Goal: Transaction & Acquisition: Purchase product/service

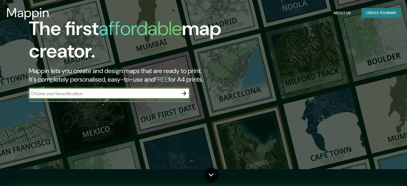
scroll to position [17, 0]
click at [164, 94] on input "text" at bounding box center [104, 93] width 150 height 6
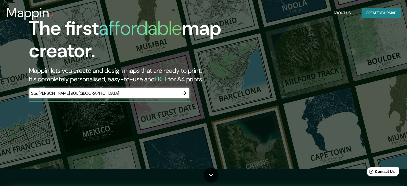
type input "Sta. [PERSON_NAME] 901, [GEOGRAPHIC_DATA]"
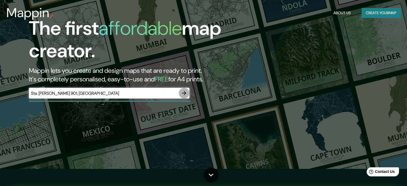
click at [183, 95] on icon "button" at bounding box center [184, 93] width 6 height 6
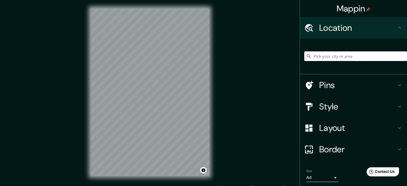
click at [317, 57] on input "Pick your city or area" at bounding box center [355, 56] width 103 height 10
paste input "Sta. [PERSON_NAME] 901, [GEOGRAPHIC_DATA]"
type input "[STREET_ADDRESS][PERSON_NAME]"
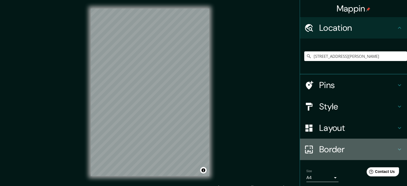
click at [331, 145] on h4 "Border" at bounding box center [357, 149] width 77 height 11
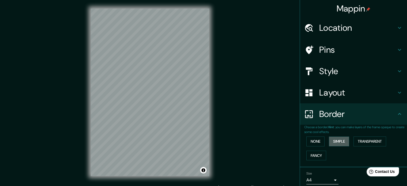
click at [331, 145] on button "Simple" at bounding box center [339, 142] width 20 height 10
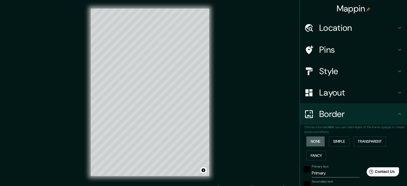
click at [321, 141] on button "None" at bounding box center [316, 142] width 18 height 10
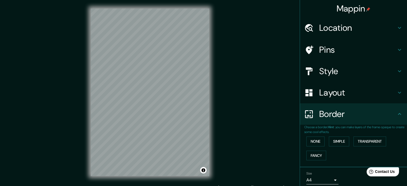
click at [311, 175] on div "Size A4 single" at bounding box center [323, 178] width 32 height 13
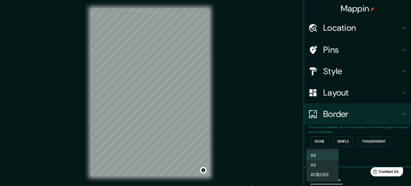
click at [308, 180] on body "Mappin Location [STREET_ADDRESS][PERSON_NAME] [STREET_ADDRESS][PERSON_NAME] [ST…" at bounding box center [205, 93] width 411 height 186
click at [315, 169] on li "A3" at bounding box center [323, 165] width 32 height 10
type input "a4"
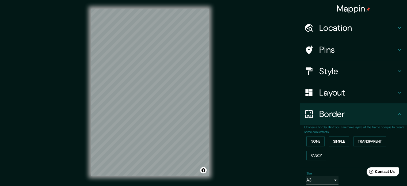
scroll to position [20, 0]
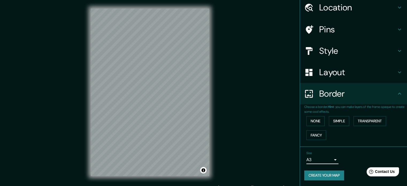
click at [338, 91] on h4 "Border" at bounding box center [357, 93] width 77 height 11
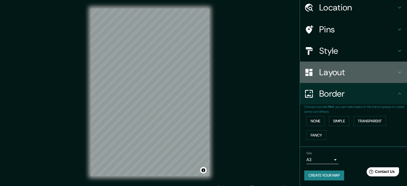
click at [338, 80] on div "Layout" at bounding box center [353, 72] width 107 height 21
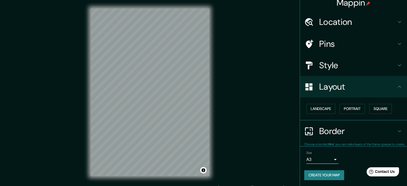
scroll to position [6, 0]
click at [325, 108] on button "Landscape" at bounding box center [321, 109] width 29 height 10
